Goal: Task Accomplishment & Management: Manage account settings

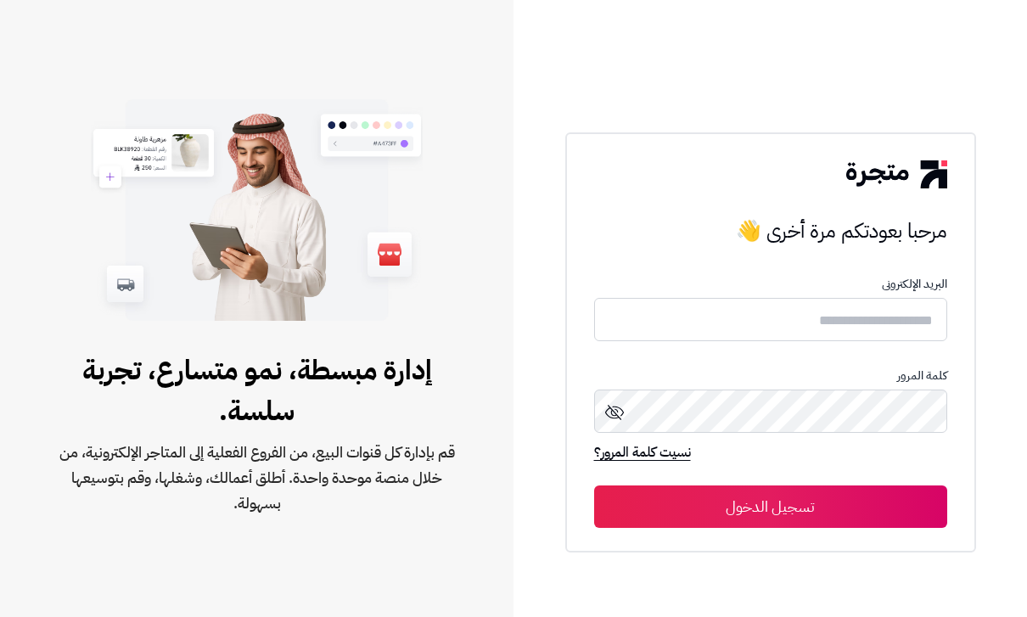
scroll to position [192, 0]
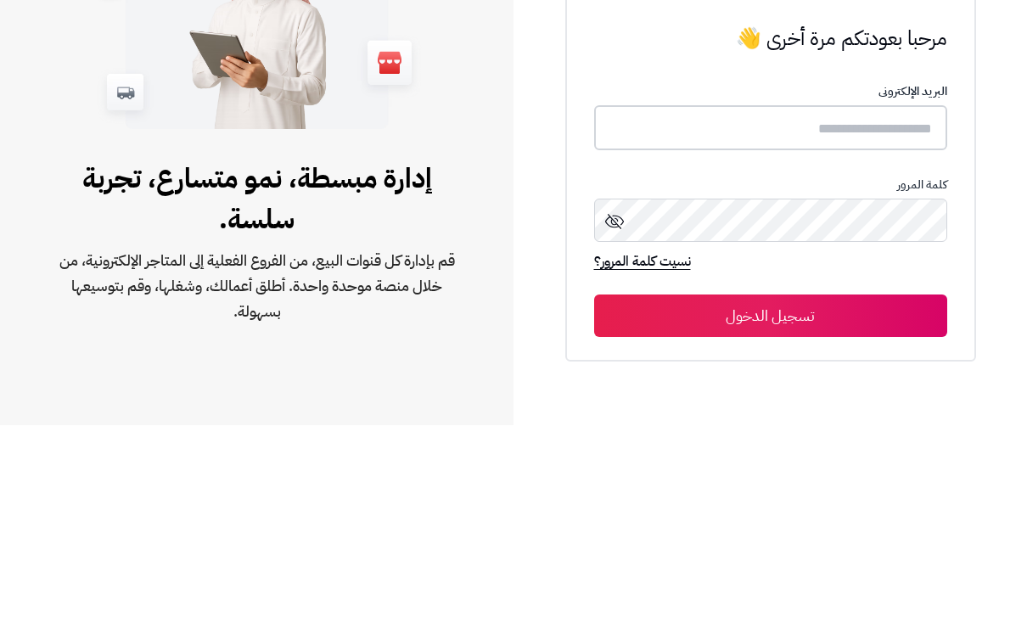
type input "**********"
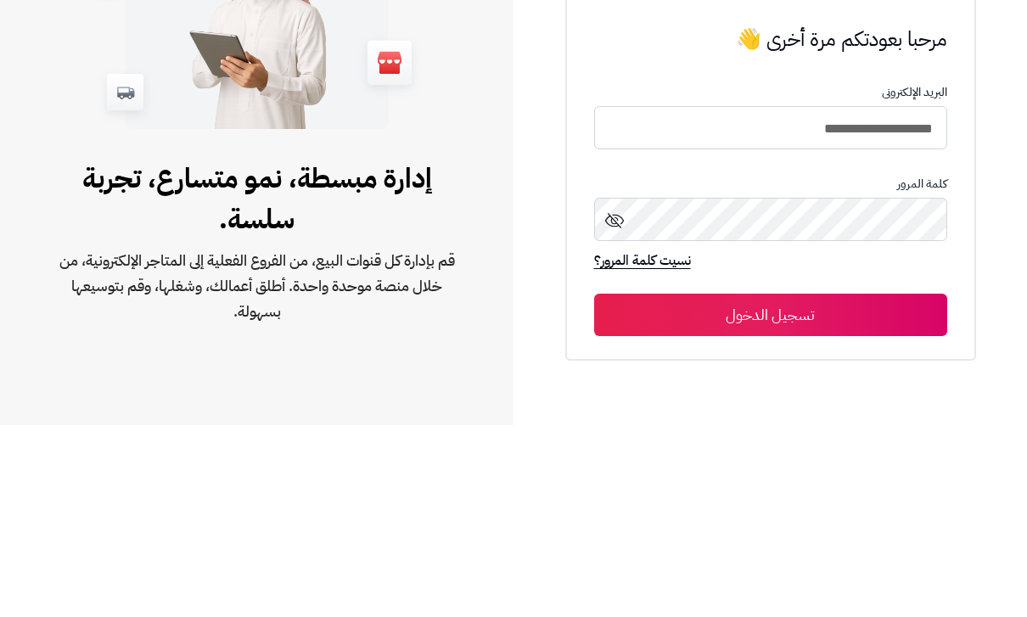
click at [770, 486] on button "تسجيل الدخول" at bounding box center [770, 507] width 353 height 42
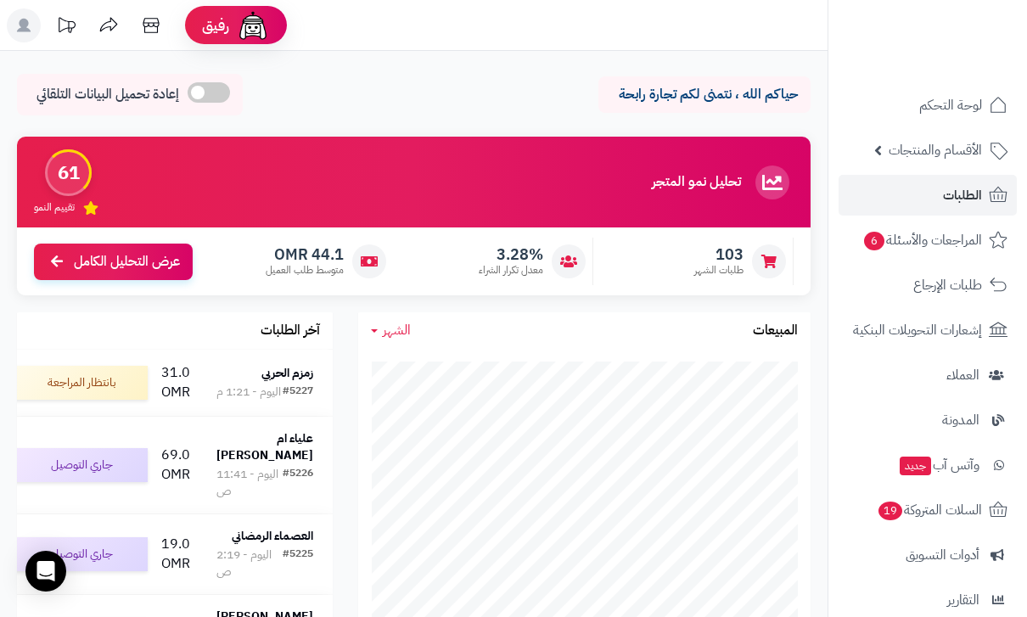
click at [942, 194] on link "الطلبات" at bounding box center [928, 195] width 178 height 41
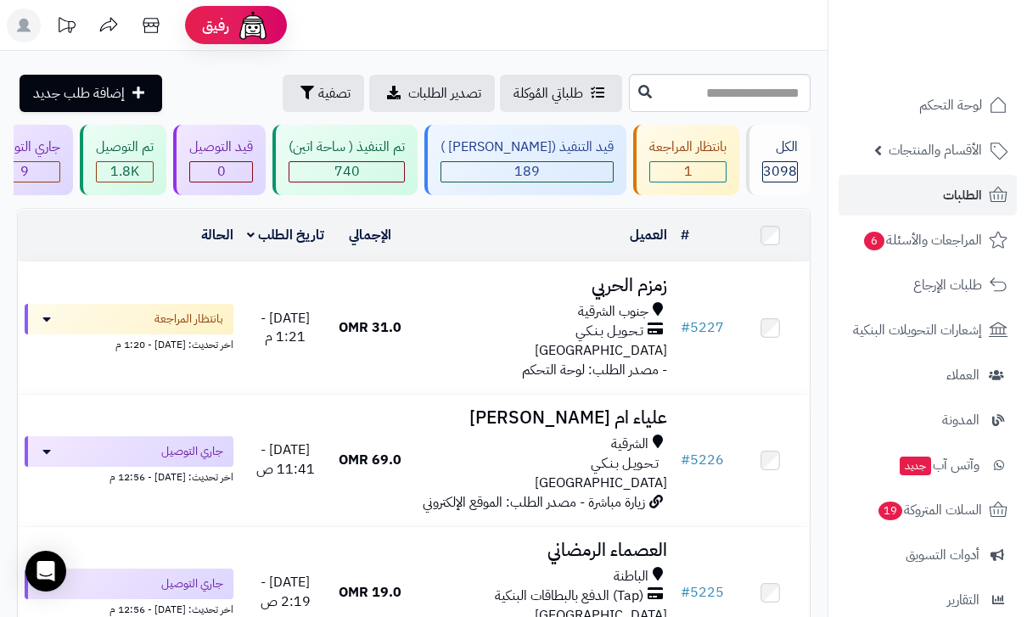
click at [537, 143] on div "قيد التنفيذ (صن مارت )" at bounding box center [527, 148] width 173 height 20
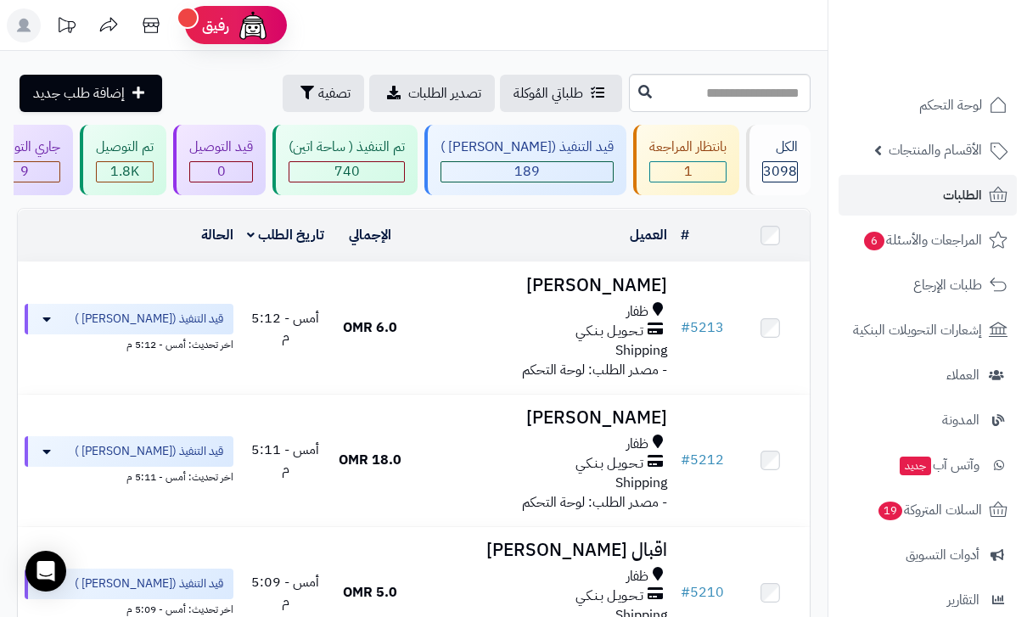
click at [758, 238] on td at bounding box center [770, 236] width 79 height 52
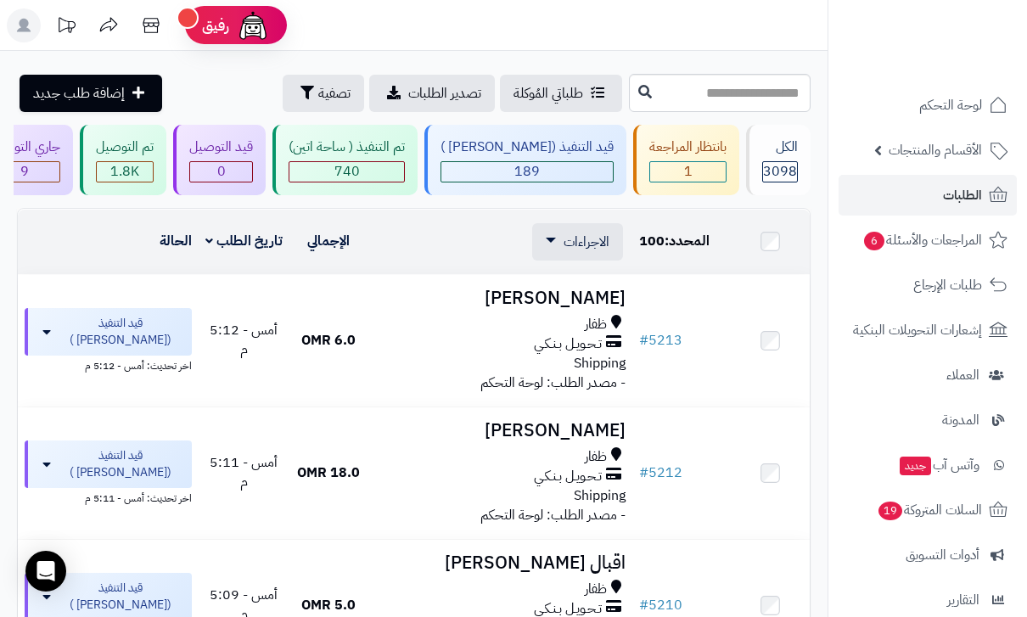
click at [577, 242] on span "الاجراءات" at bounding box center [587, 242] width 46 height 20
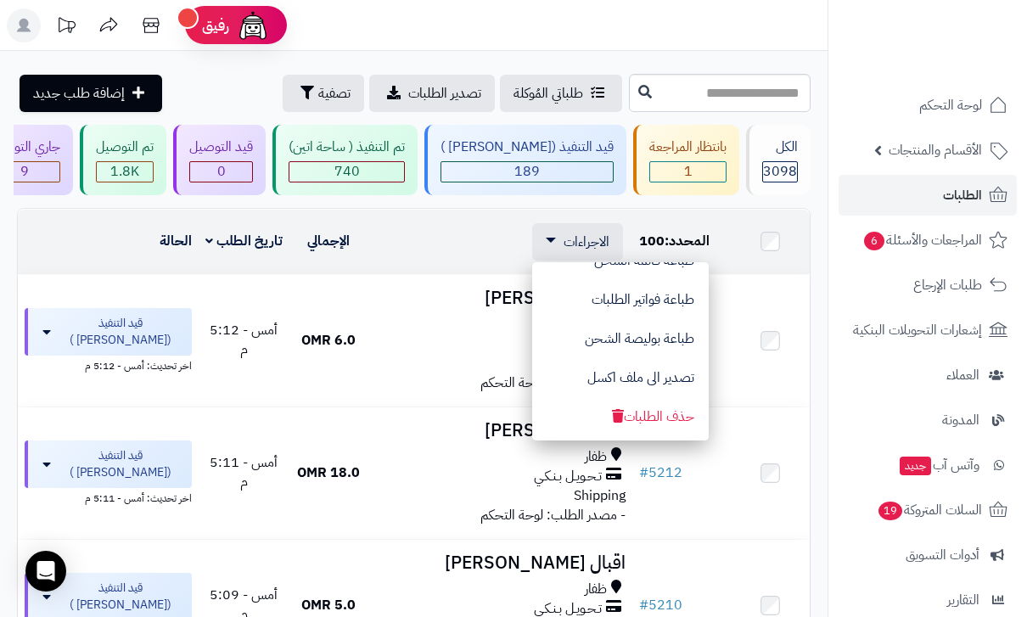
scroll to position [143, 0]
click at [646, 380] on button "تصدير الى ملف اكسل" at bounding box center [620, 377] width 177 height 39
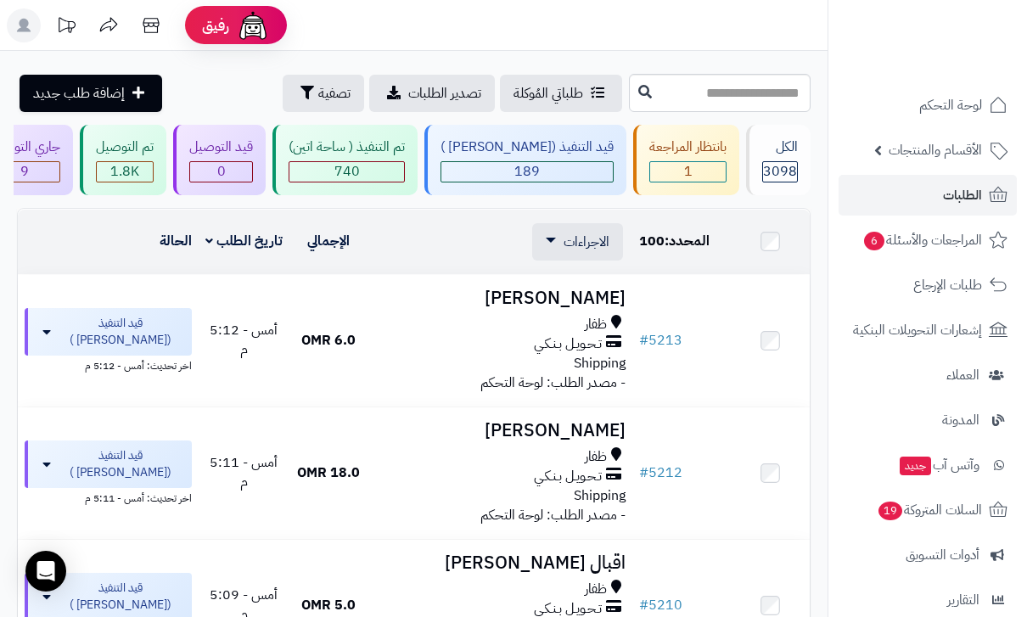
click at [597, 245] on span "الاجراءات" at bounding box center [587, 242] width 46 height 20
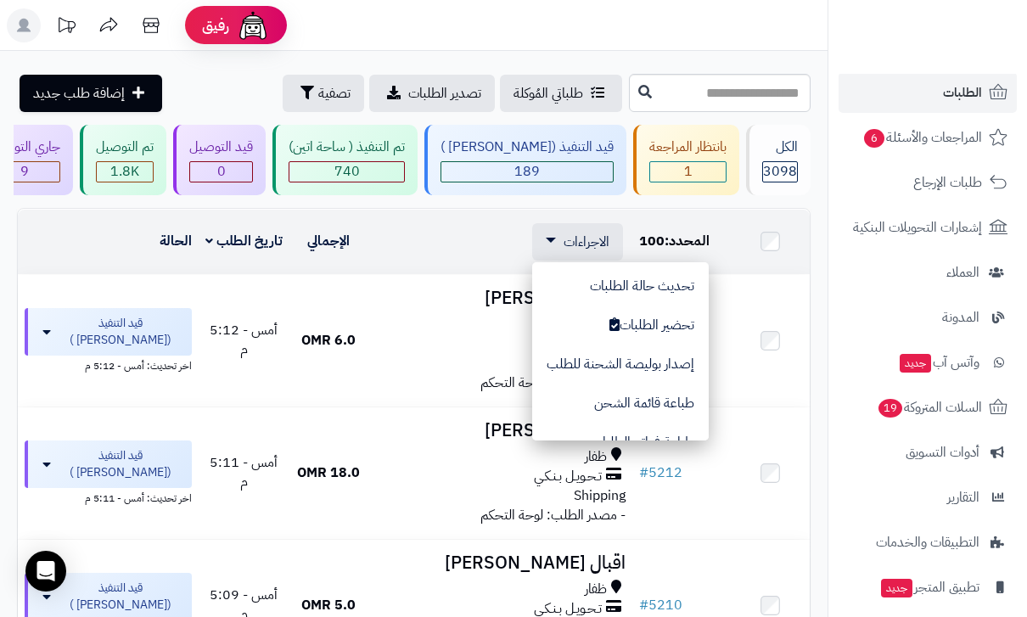
scroll to position [112, 0]
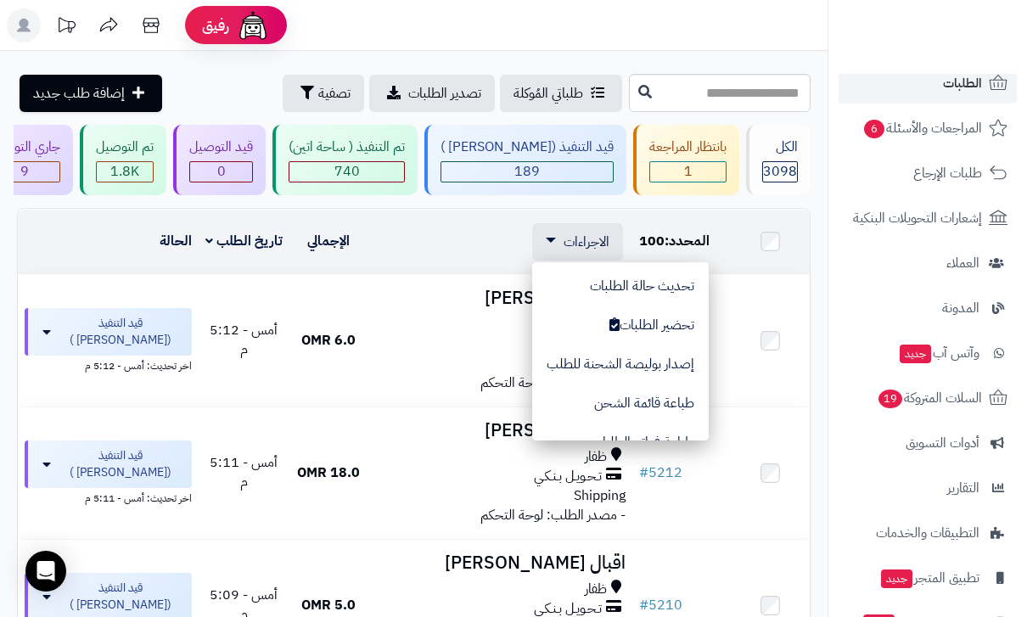
click at [956, 489] on span "التقارير" at bounding box center [964, 488] width 32 height 24
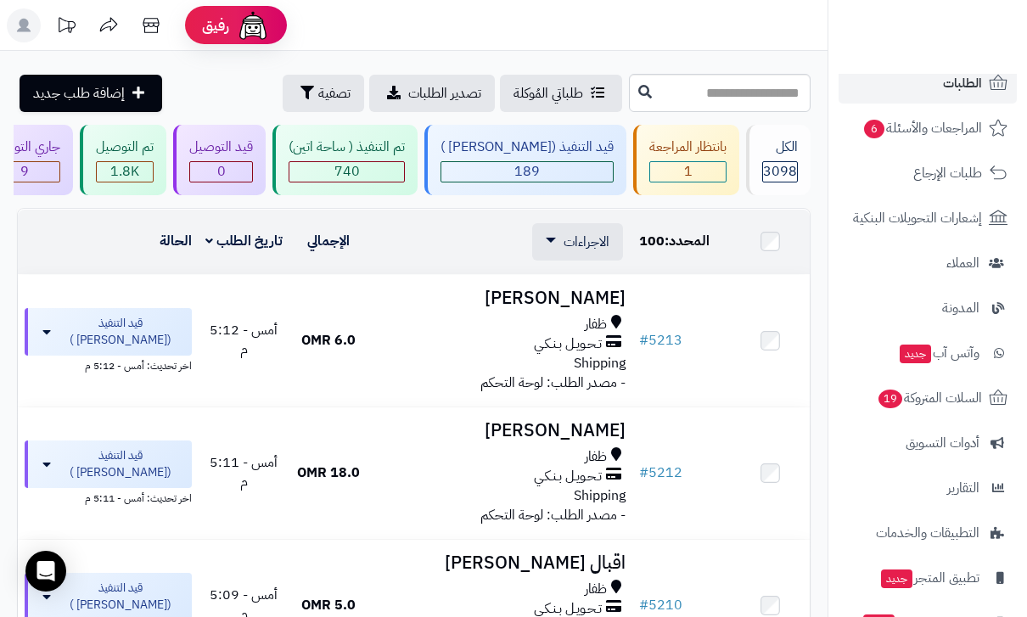
click at [966, 475] on link "التقارير" at bounding box center [928, 488] width 178 height 41
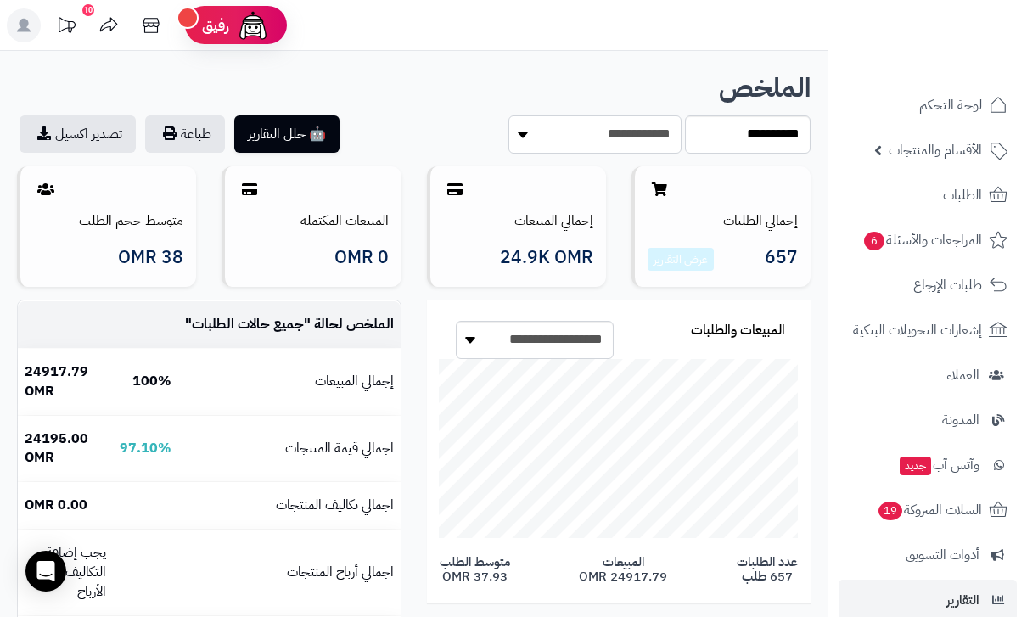
click at [621, 141] on select "**********" at bounding box center [595, 134] width 173 height 38
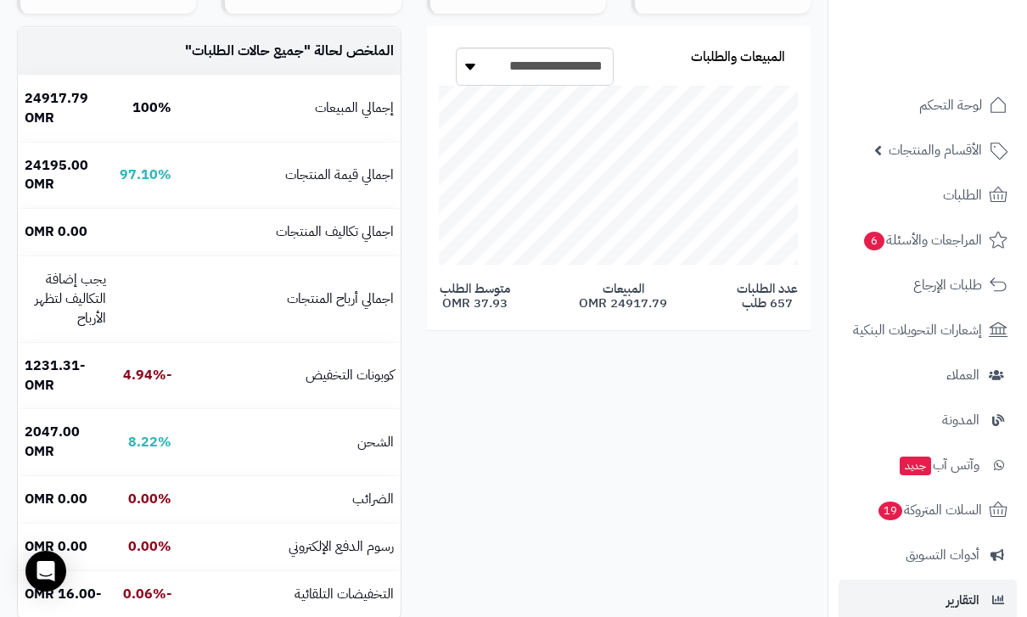
scroll to position [276, 0]
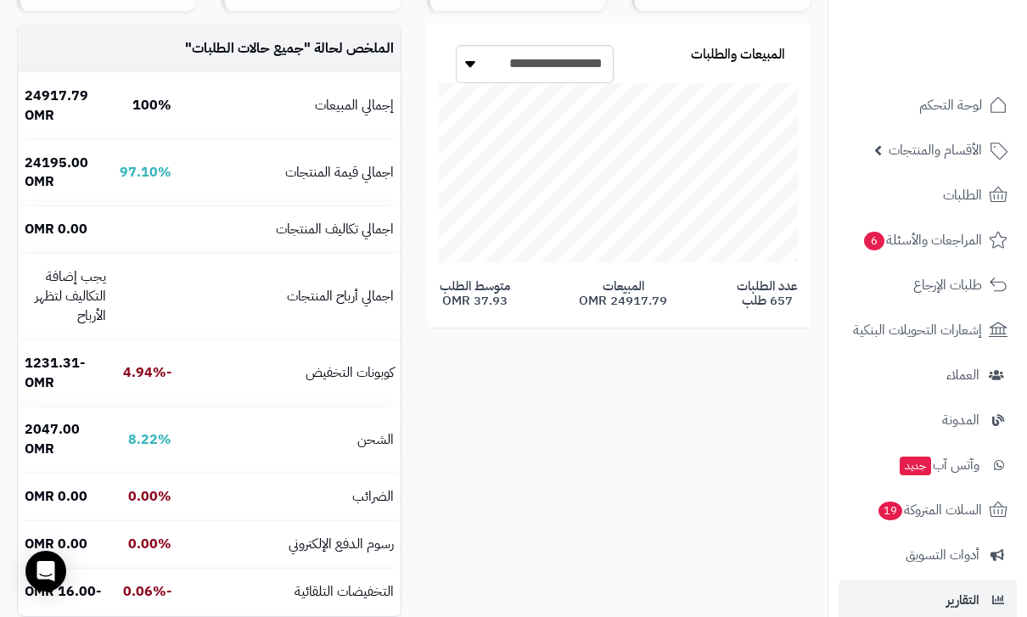
click at [936, 246] on span "المراجعات والأسئلة 6" at bounding box center [923, 240] width 120 height 24
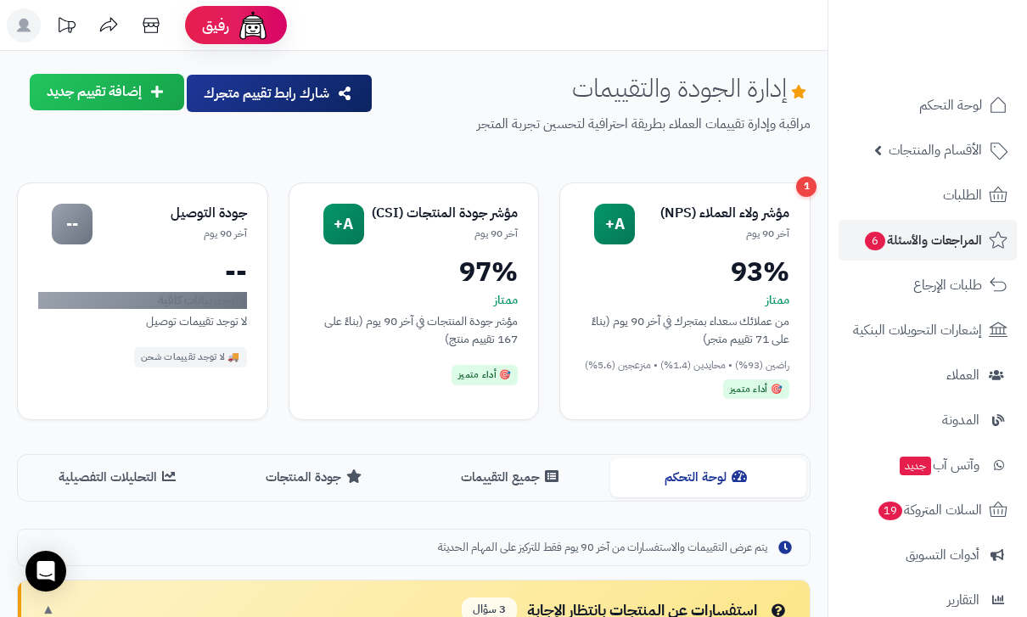
click at [937, 196] on link "الطلبات" at bounding box center [928, 195] width 178 height 41
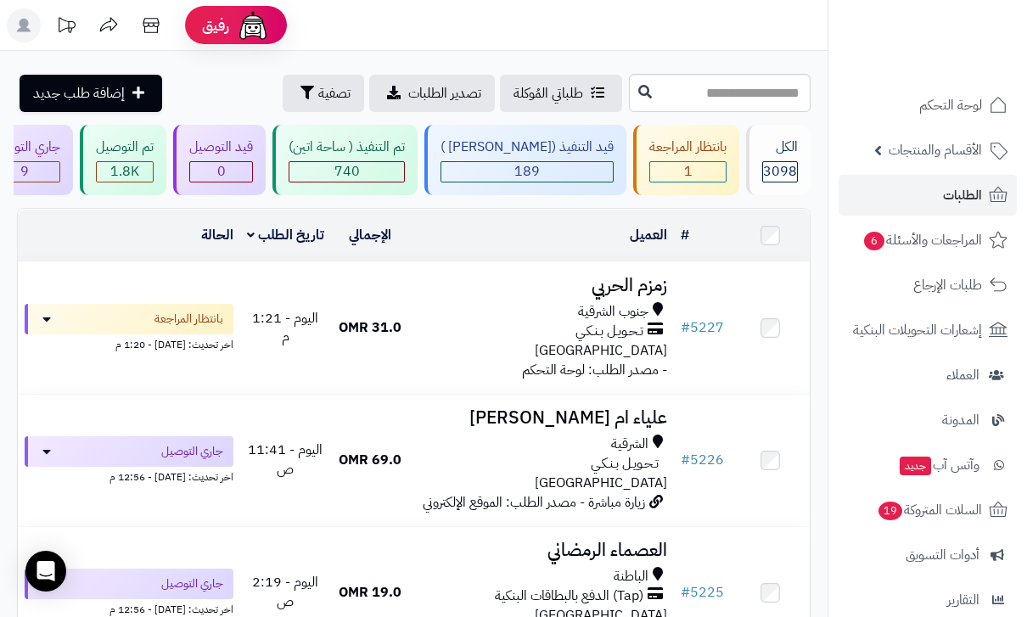
click at [558, 146] on div "قيد التنفيذ ([PERSON_NAME] )" at bounding box center [527, 148] width 173 height 20
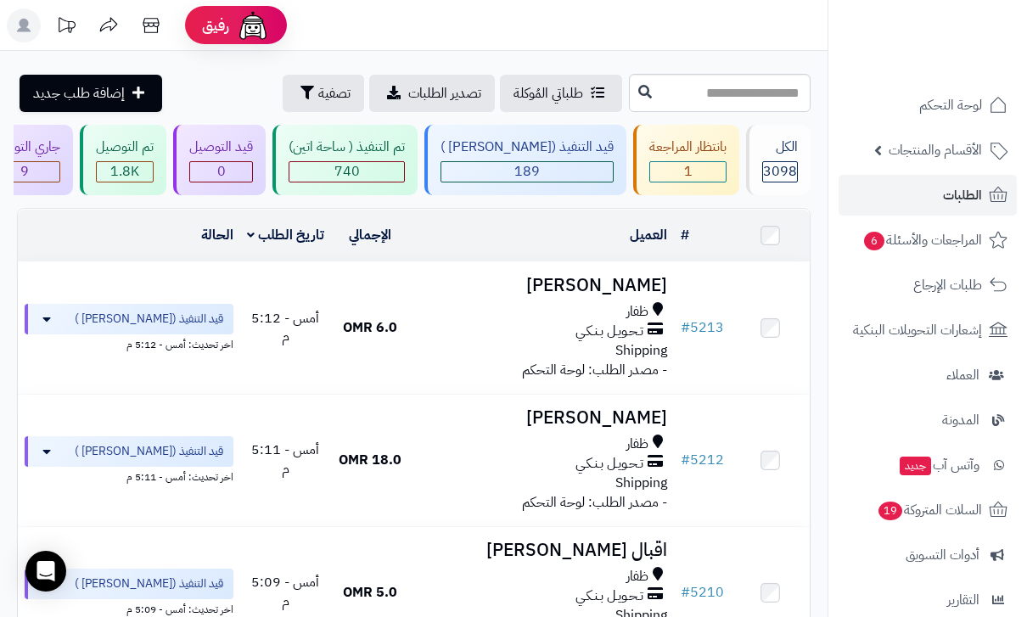
click at [563, 153] on div "قيد التنفيذ ([PERSON_NAME] )" at bounding box center [527, 148] width 173 height 20
click at [369, 239] on link "الإجمالي" at bounding box center [370, 235] width 42 height 20
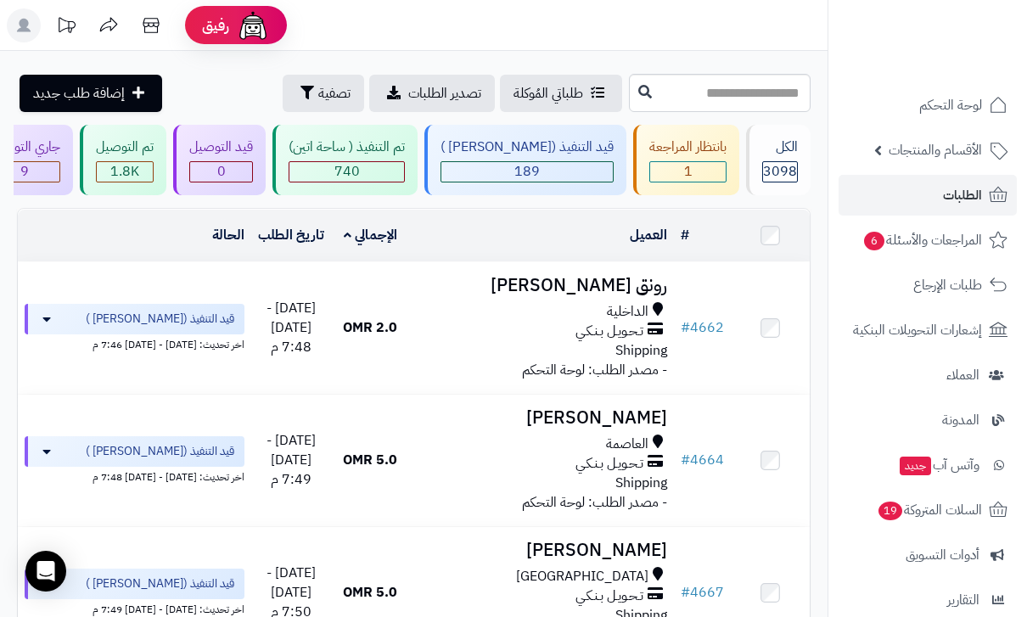
click at [760, 242] on td at bounding box center [770, 236] width 79 height 52
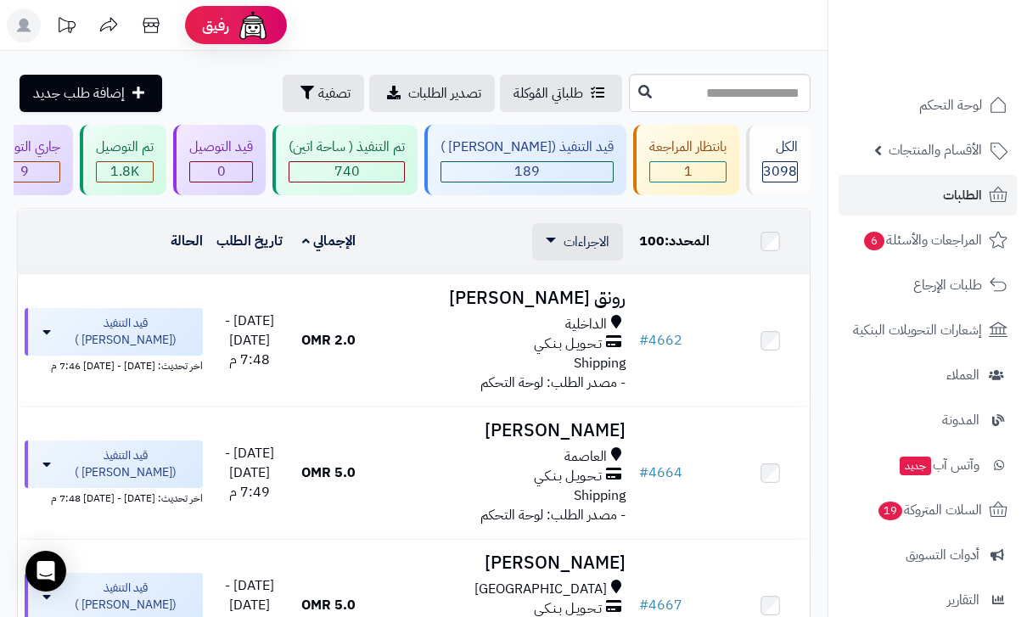
click at [582, 234] on span "الاجراءات" at bounding box center [587, 242] width 46 height 20
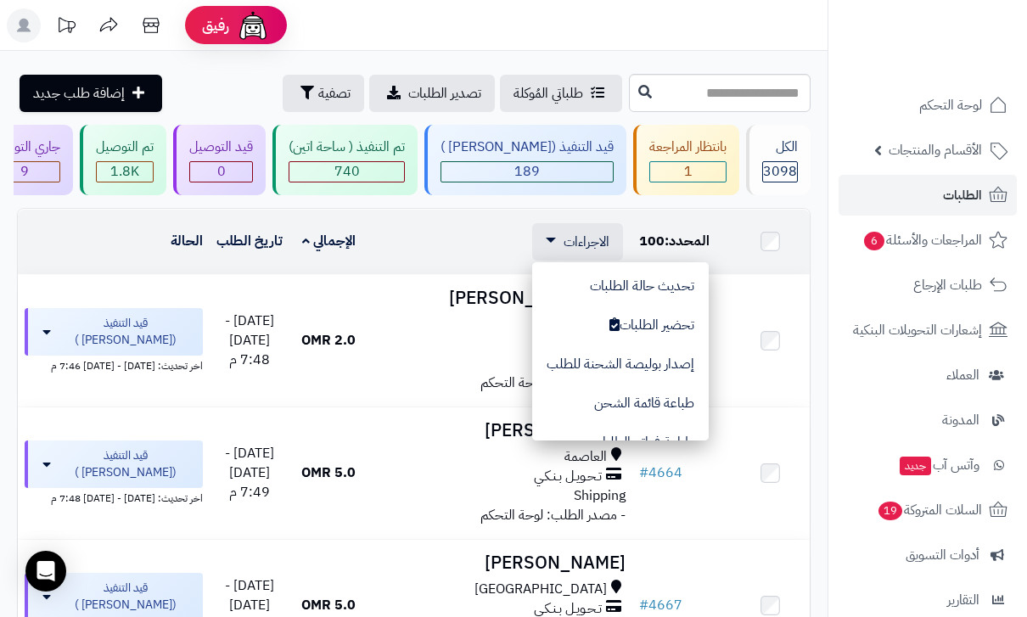
click at [429, 522] on div at bounding box center [513, 308] width 1027 height 617
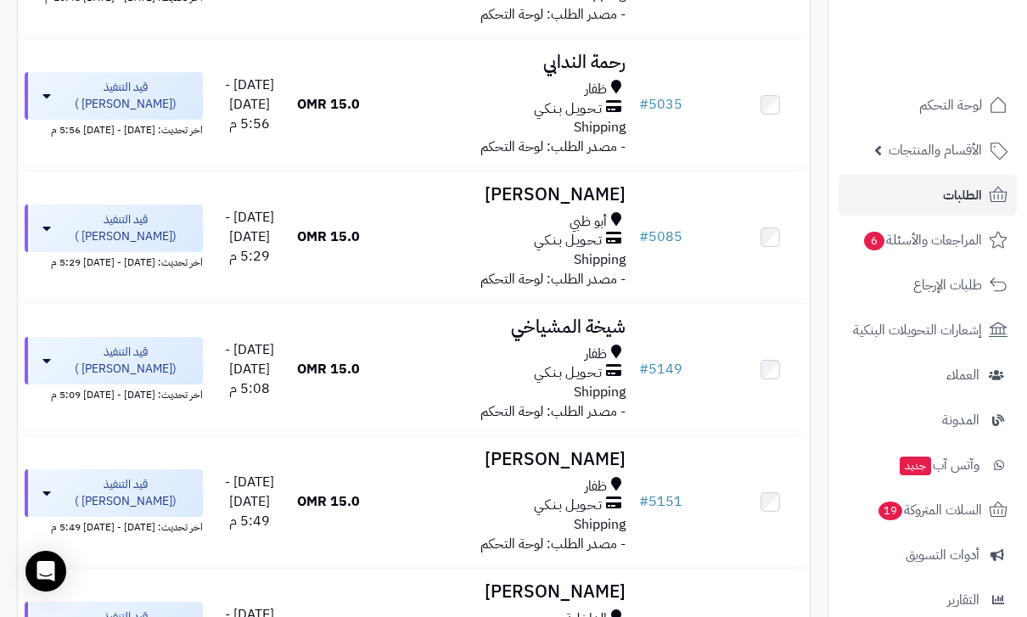
scroll to position [12785, 0]
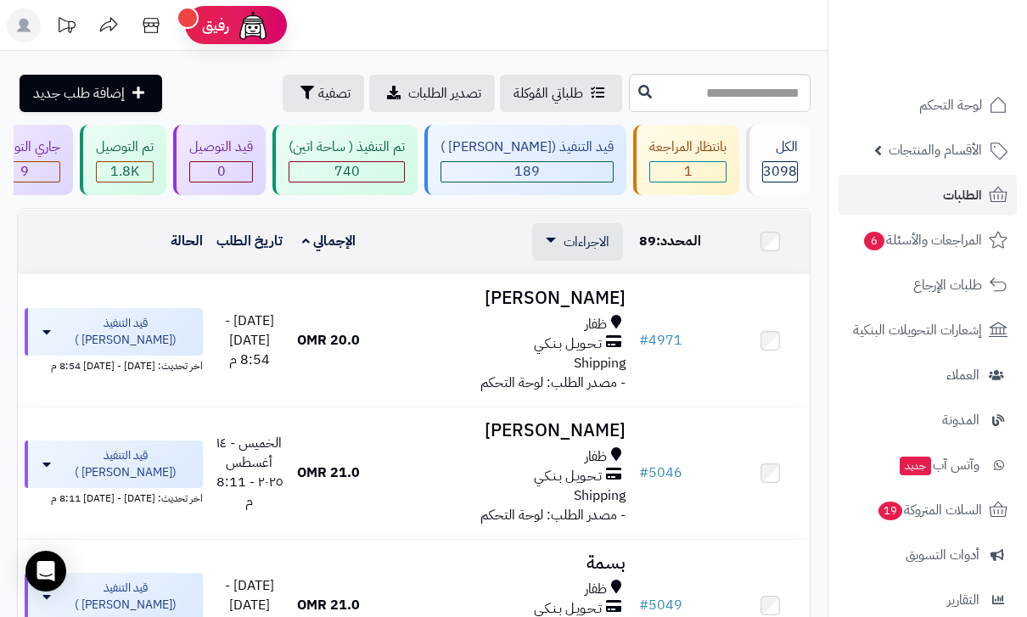
click at [593, 248] on span "الاجراءات" at bounding box center [587, 242] width 46 height 20
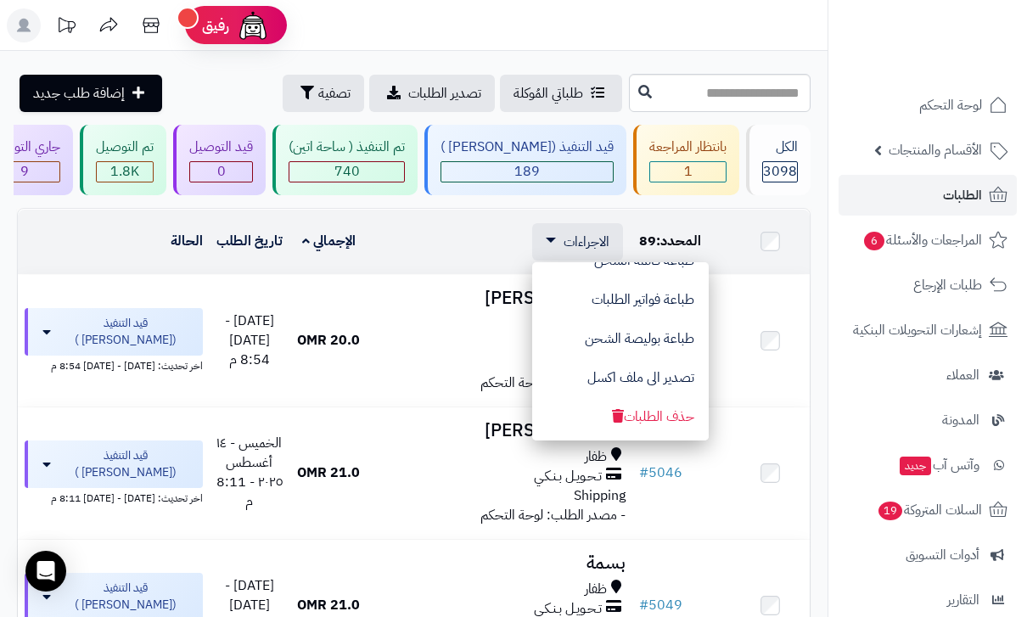
scroll to position [143, 0]
click at [667, 374] on button "تصدير الى ملف اكسل" at bounding box center [620, 377] width 177 height 39
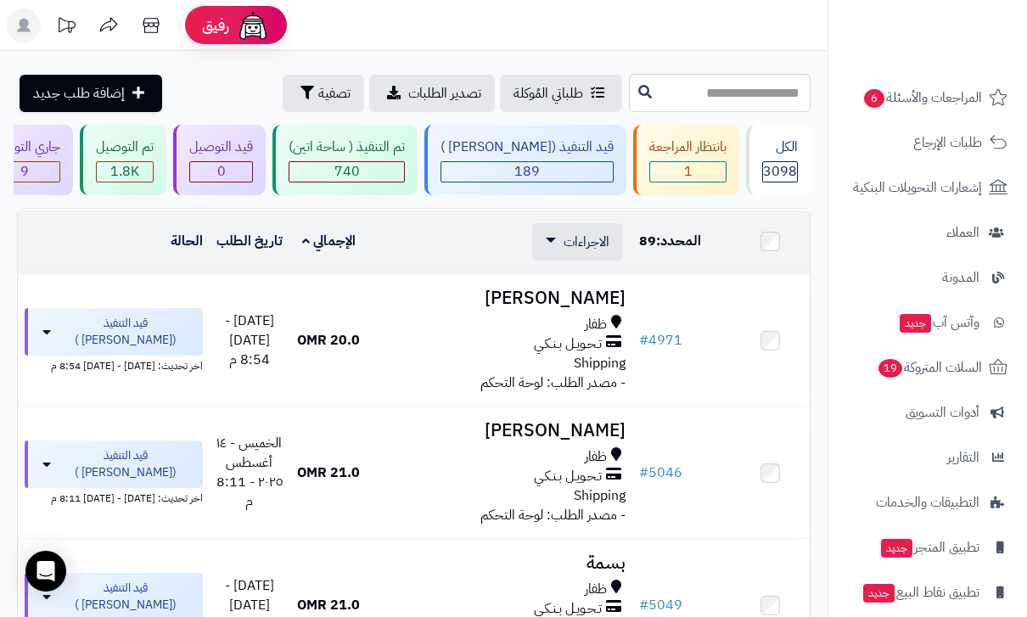
scroll to position [149, 0]
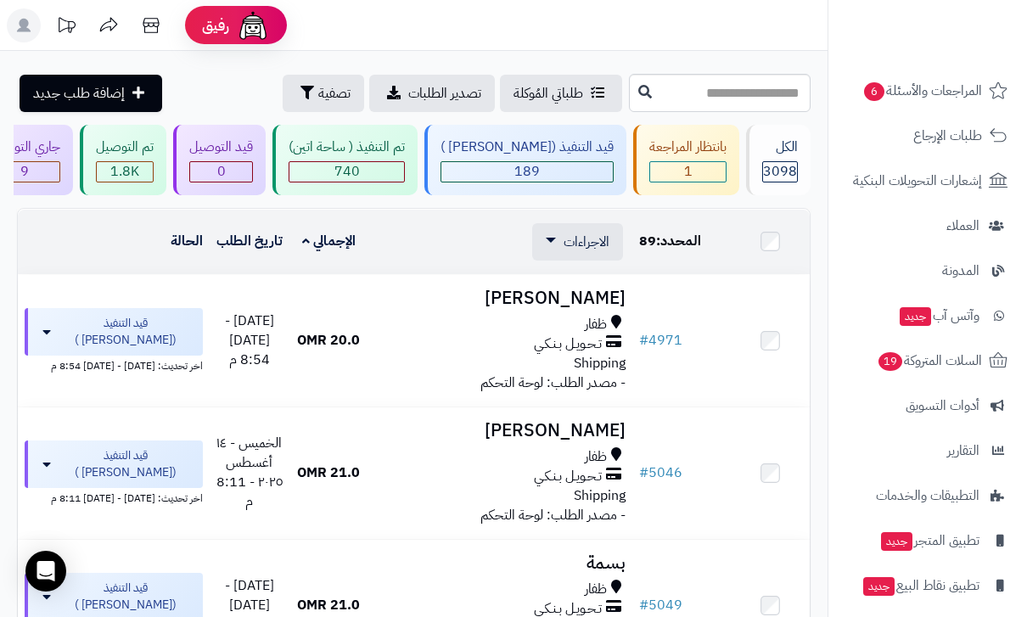
click at [957, 447] on span "التقارير" at bounding box center [964, 451] width 32 height 24
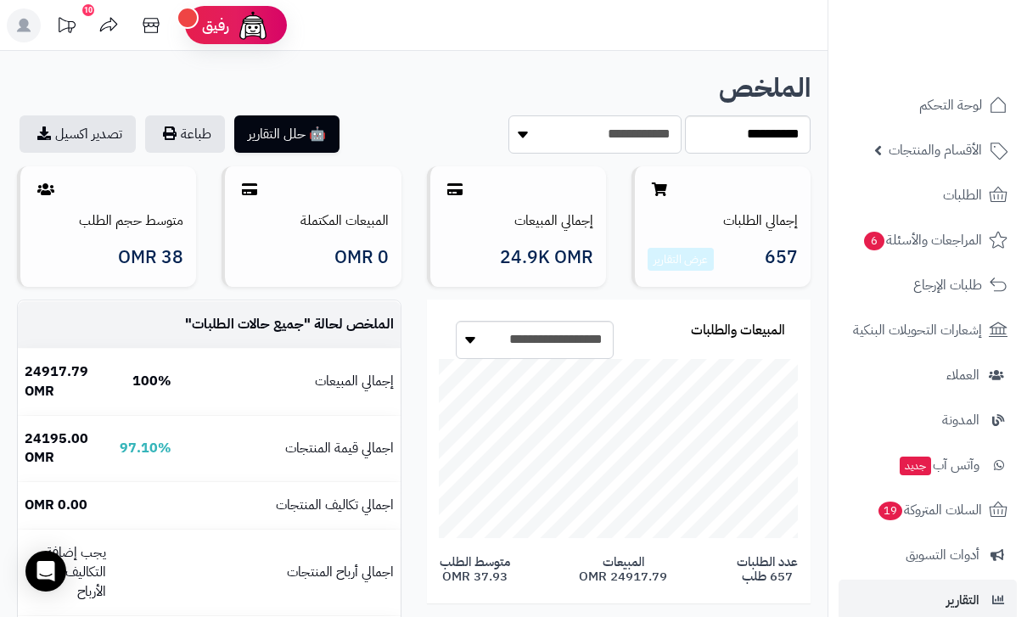
click at [622, 130] on select "**********" at bounding box center [595, 134] width 173 height 38
click at [978, 200] on span "الطلبات" at bounding box center [962, 195] width 39 height 24
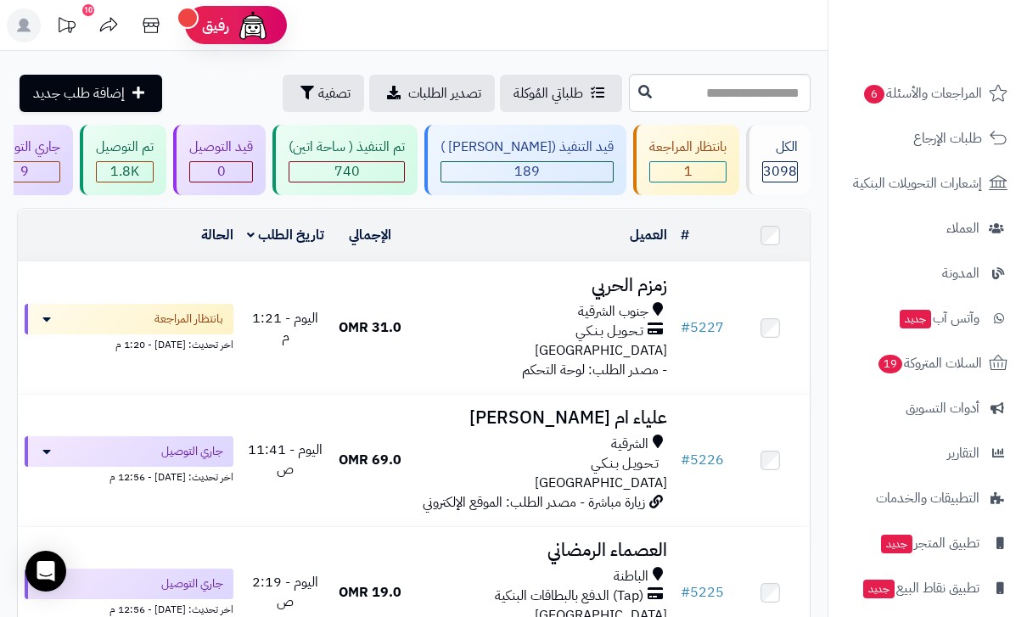
scroll to position [154, 0]
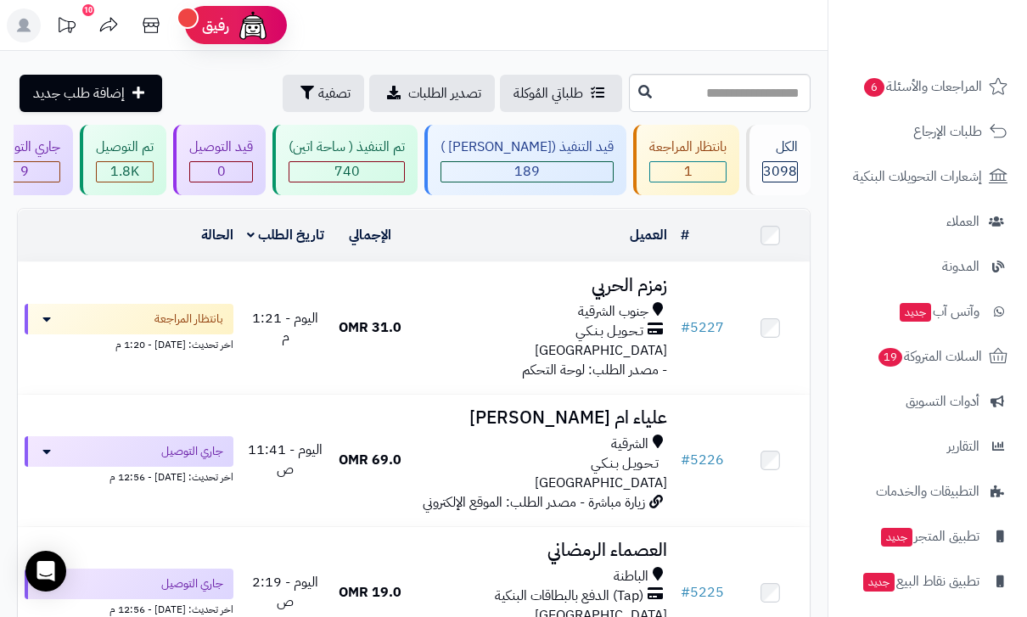
click at [974, 454] on span "التقارير" at bounding box center [964, 447] width 32 height 24
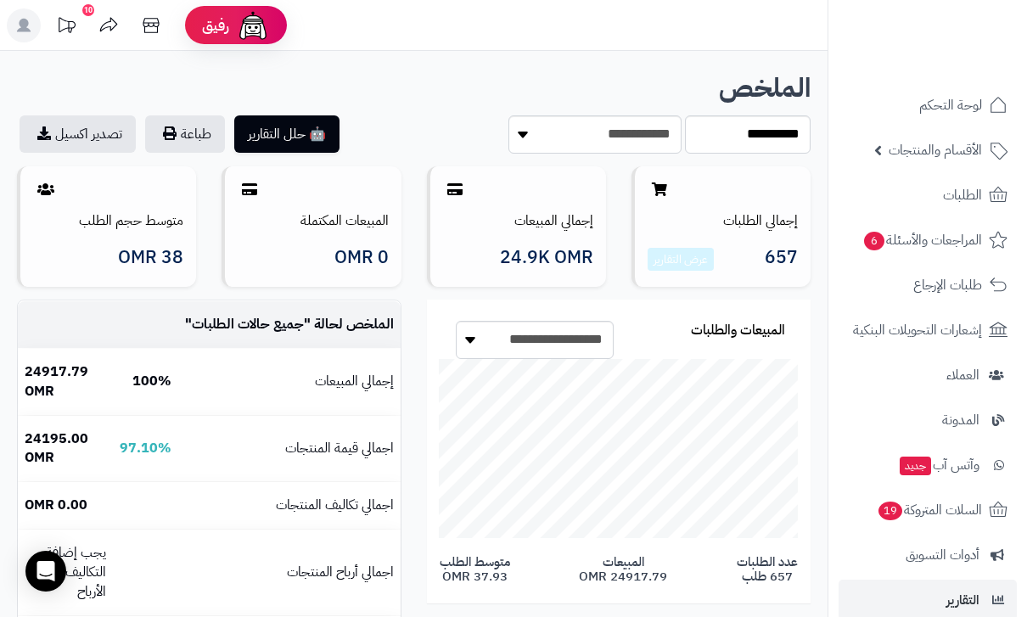
click at [288, 133] on button "🤖 حلل التقارير" at bounding box center [286, 133] width 105 height 37
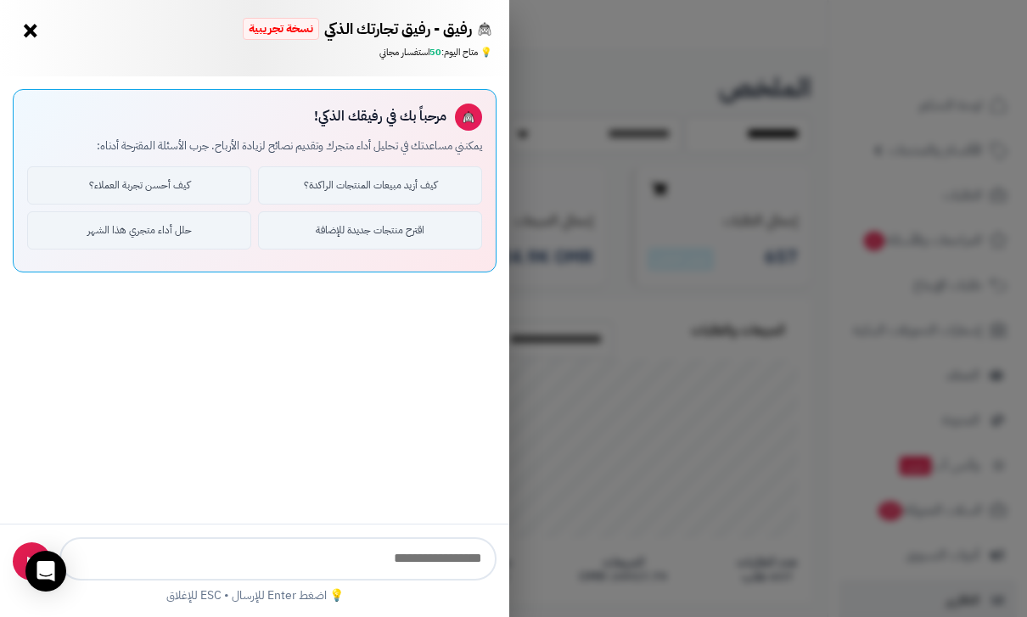
type input "**********"
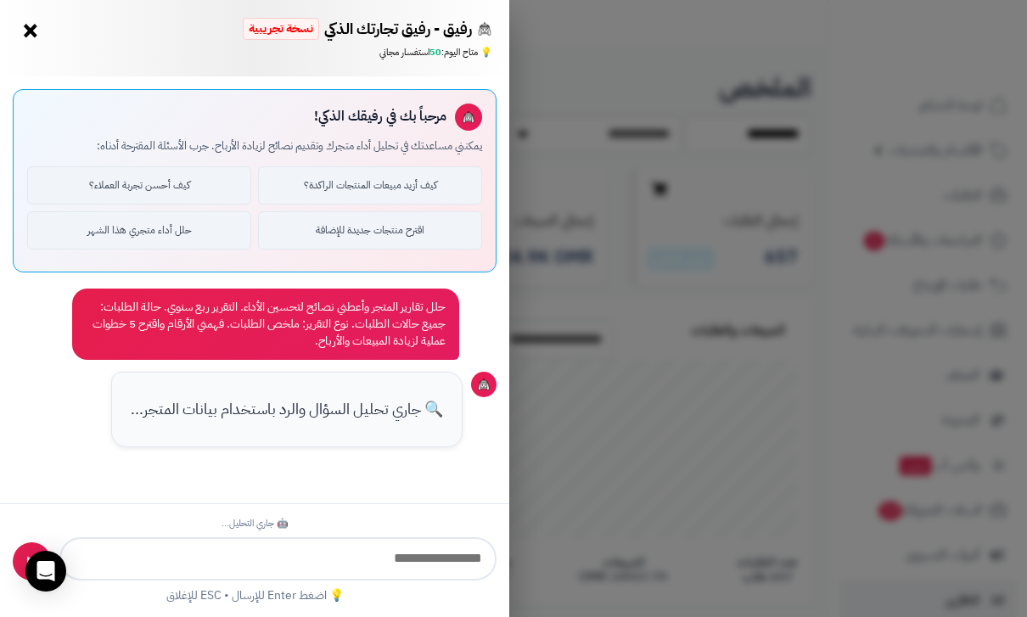
click at [706, 392] on div "رفيق - رفيق تجارتك الذكي نسخة تجريبية ⭐ تاجر متنامي × 💡 متاح اليوم: 50 استفسار …" at bounding box center [513, 308] width 1027 height 617
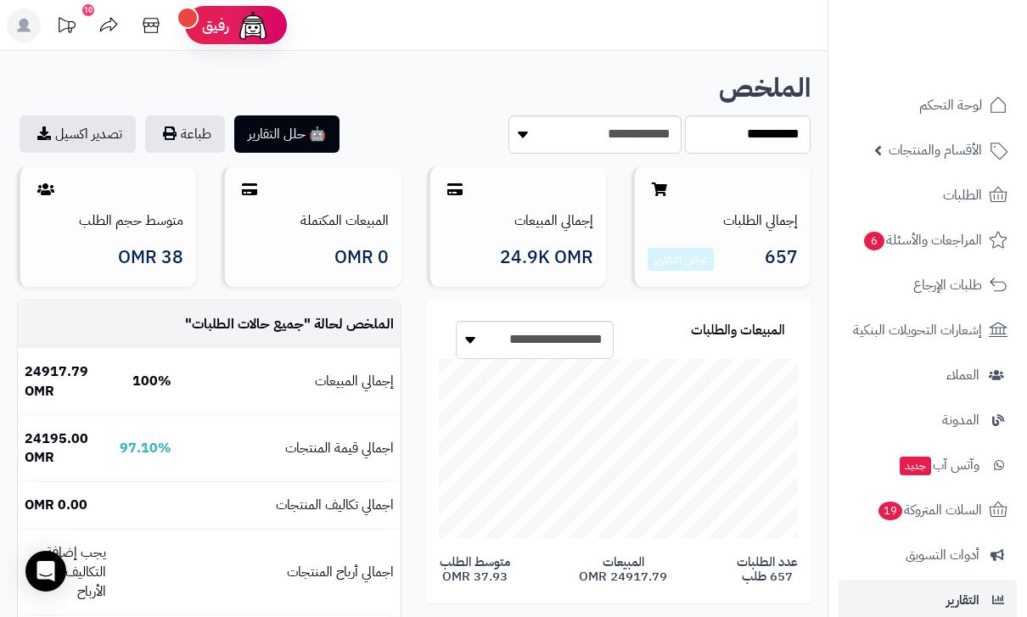
click at [974, 191] on span "الطلبات" at bounding box center [962, 195] width 39 height 24
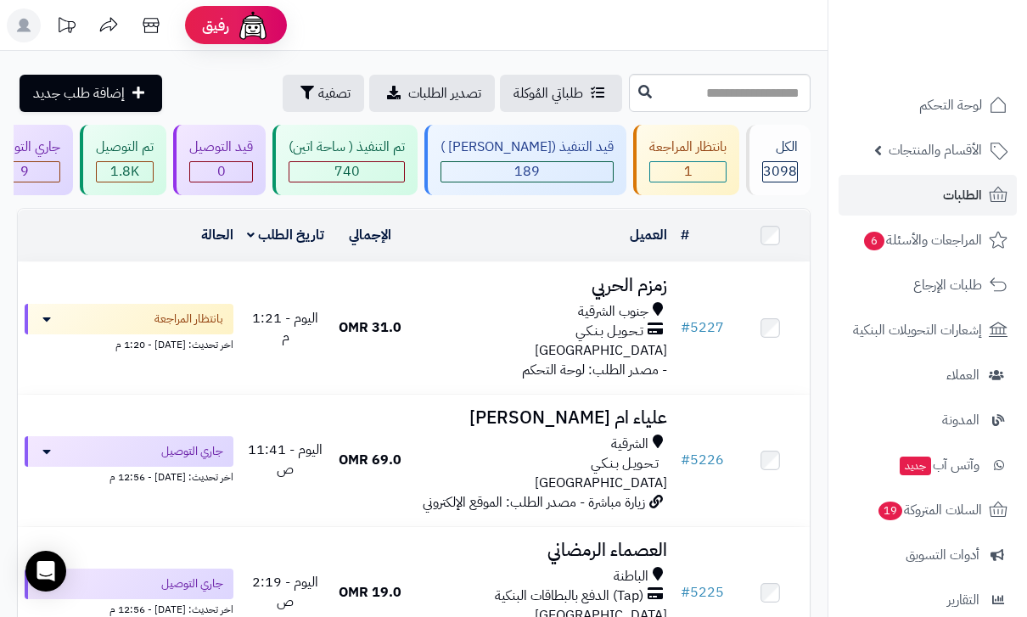
click at [367, 157] on div "تم التنفيذ ( ساحة اتين) 740" at bounding box center [345, 160] width 145 height 70
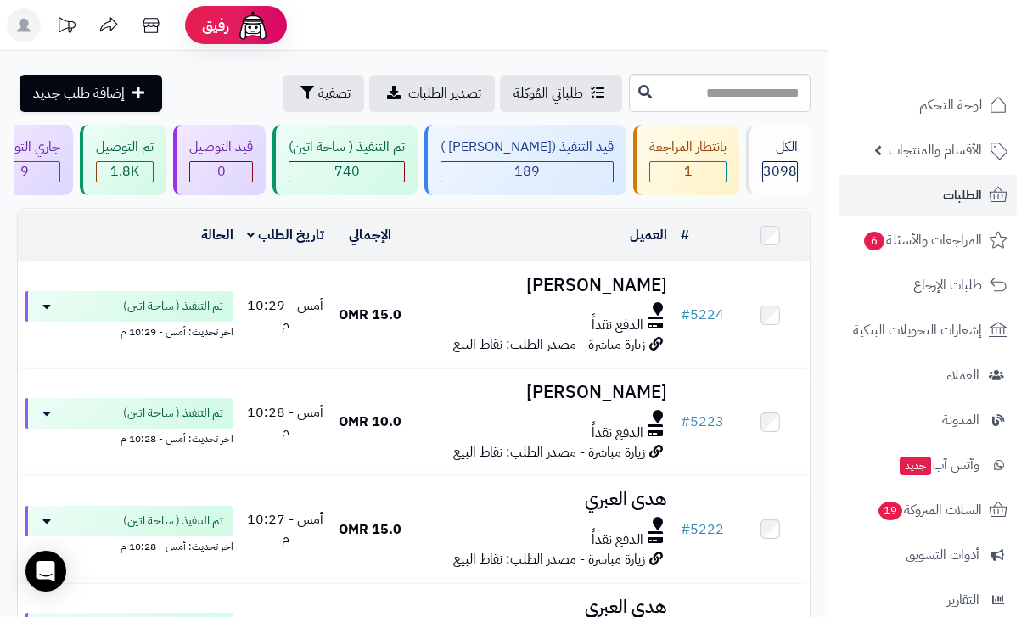
click at [564, 140] on div "قيد التنفيذ ([PERSON_NAME] )" at bounding box center [527, 148] width 173 height 20
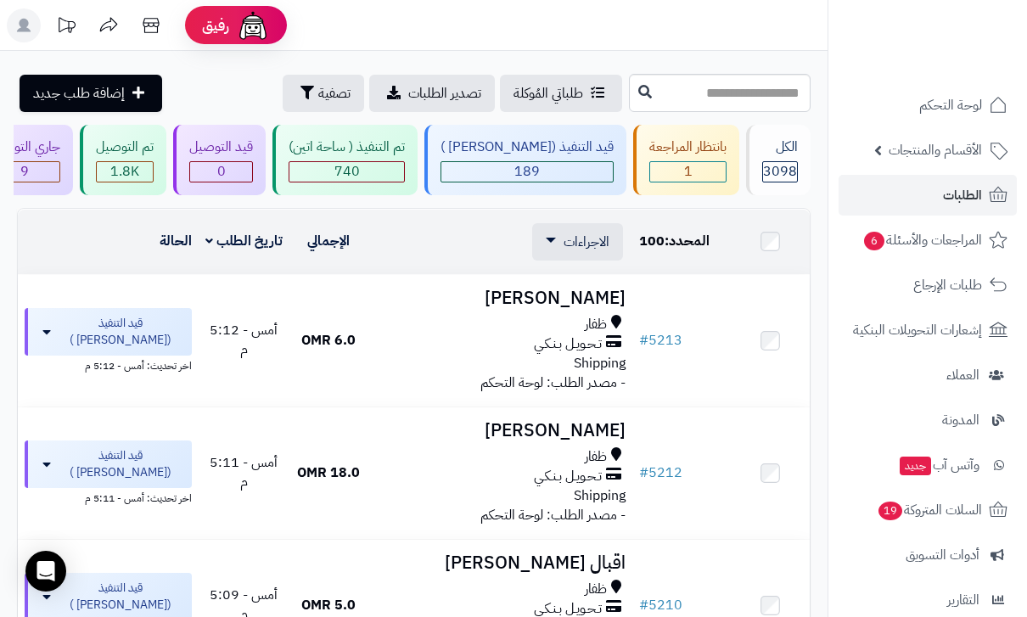
click at [582, 242] on span "الاجراءات" at bounding box center [587, 242] width 46 height 20
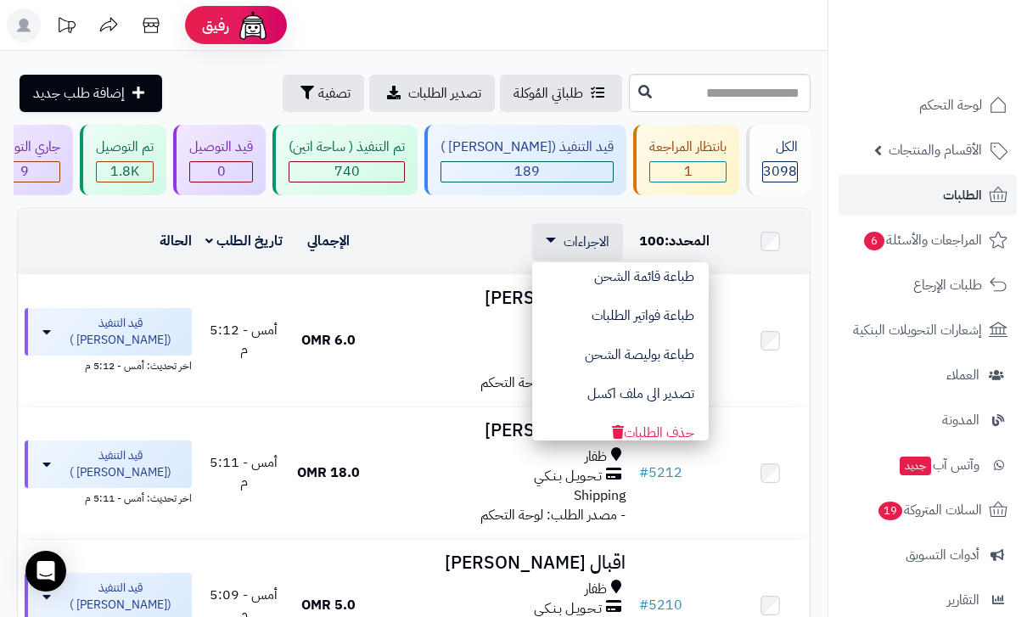
scroll to position [126, 0]
click at [672, 391] on button "تصدير الى ملف اكسل" at bounding box center [620, 394] width 177 height 39
